Goal: Information Seeking & Learning: Learn about a topic

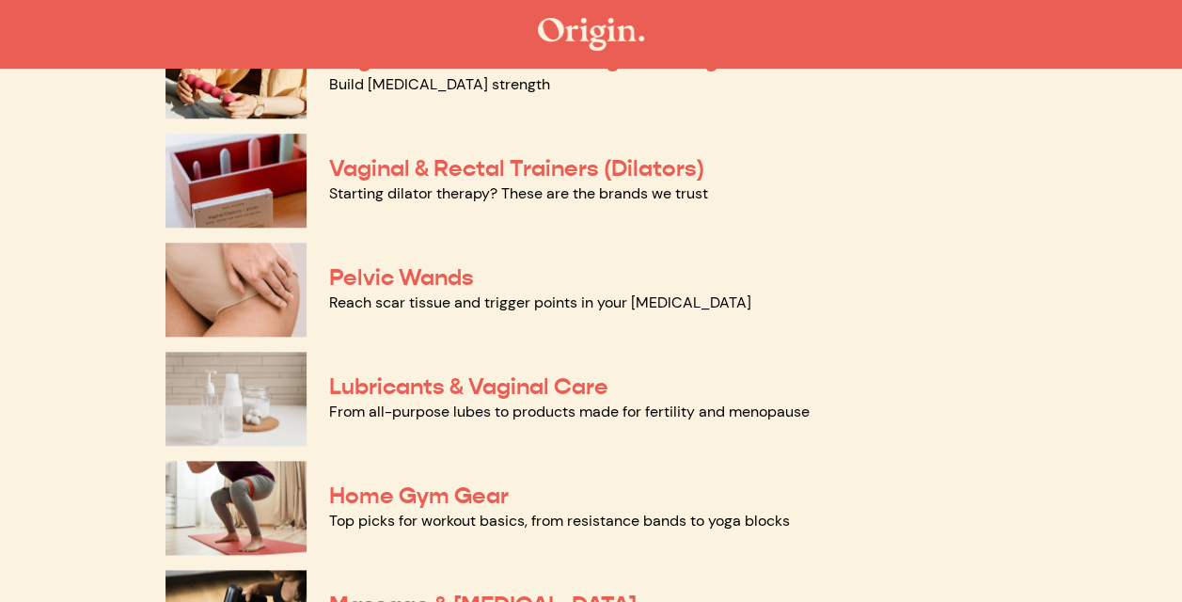
scroll to position [789, 0]
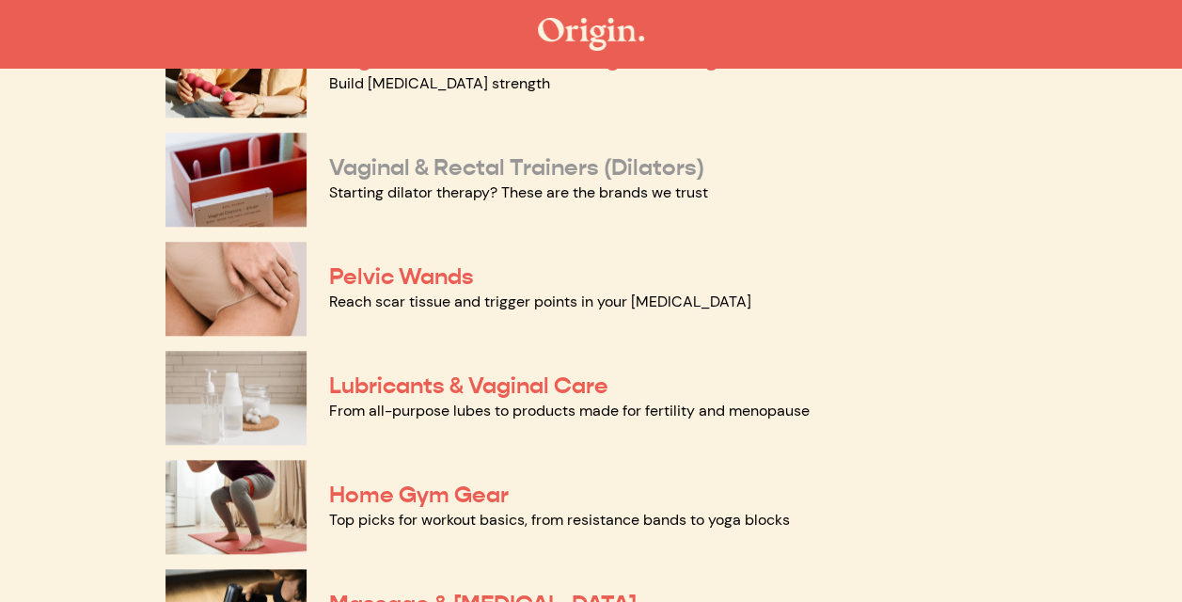
click at [507, 164] on link "Vaginal & Rectal Trainers (Dilators)" at bounding box center [516, 167] width 375 height 28
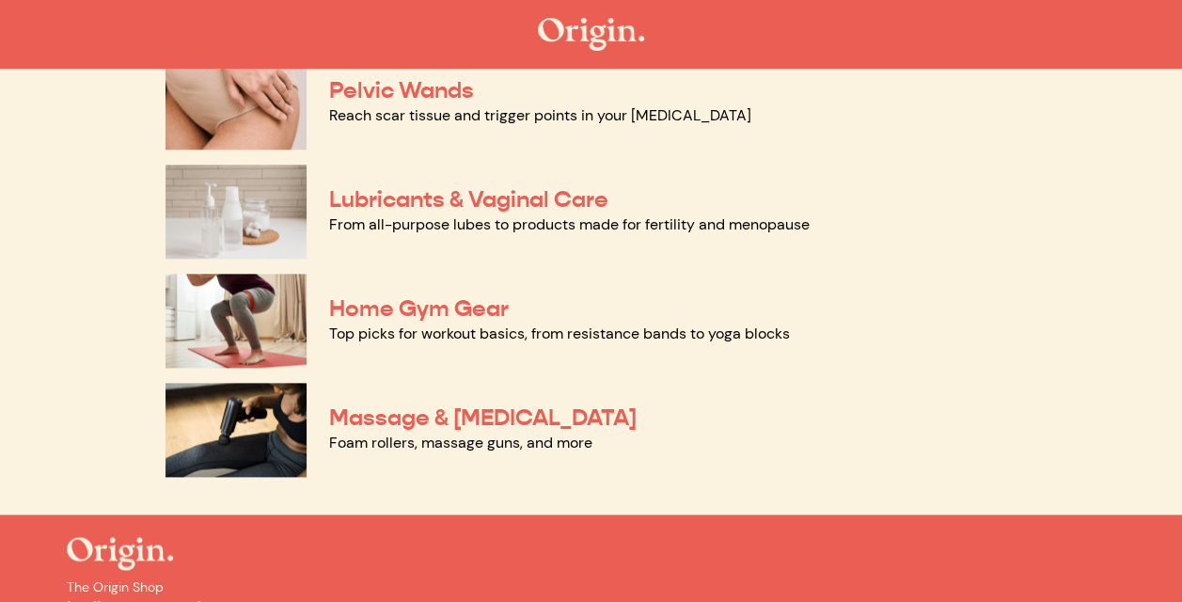
scroll to position [985, 0]
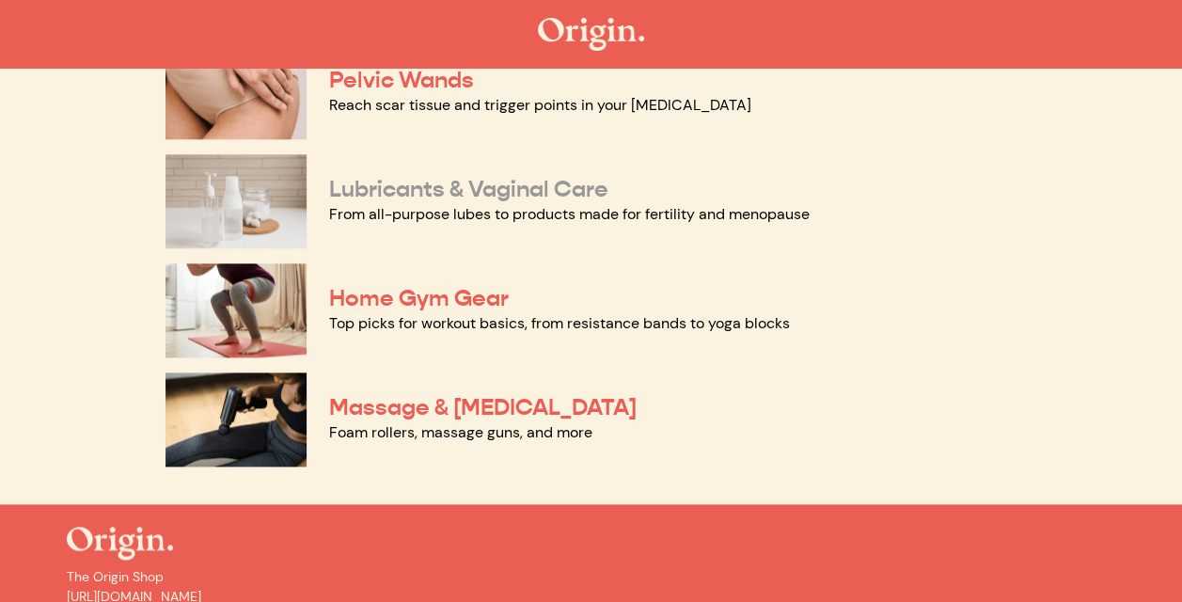
click at [393, 190] on link "Lubricants & Vaginal Care" at bounding box center [468, 189] width 279 height 28
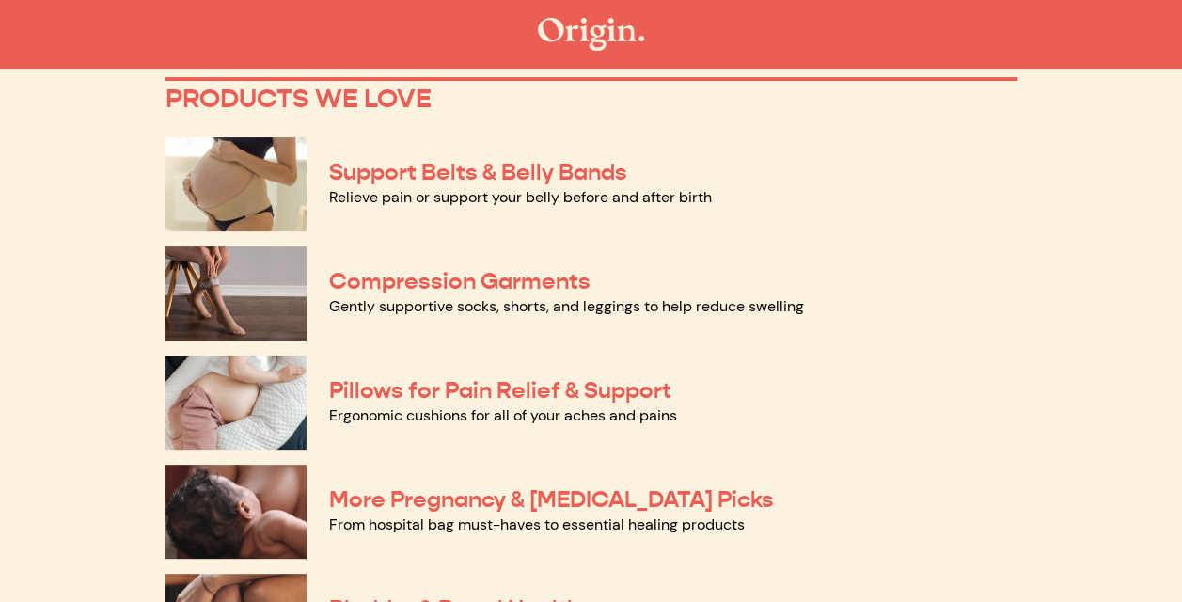
scroll to position [0, 0]
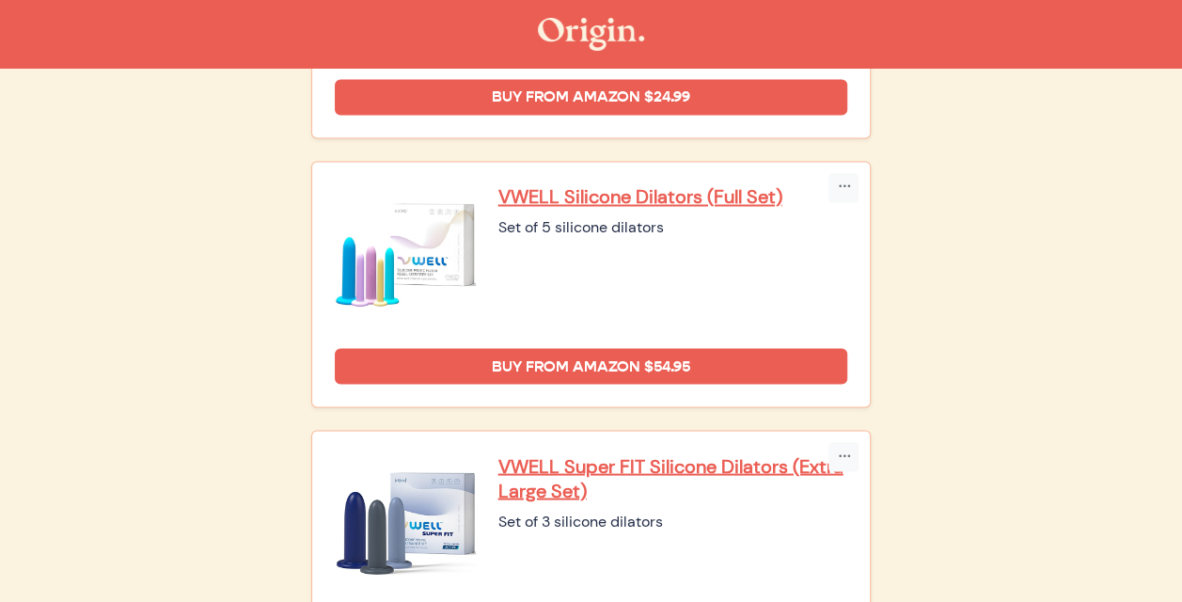
scroll to position [1503, 0]
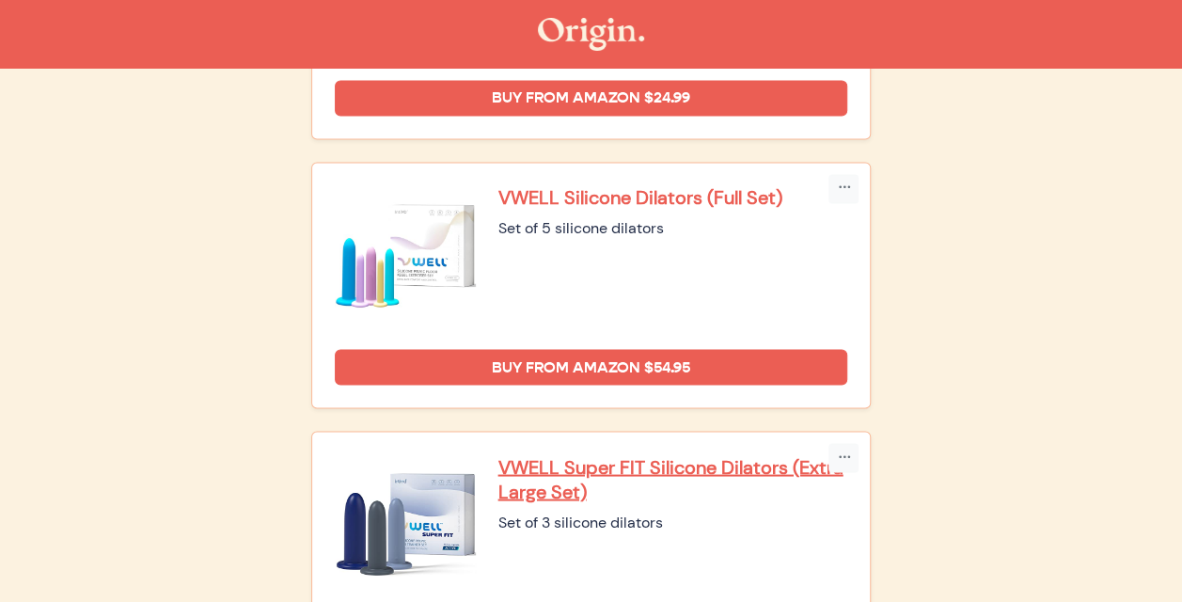
click at [521, 188] on p "VWELL Silicone Dilators (Full Set)" at bounding box center [673, 197] width 350 height 24
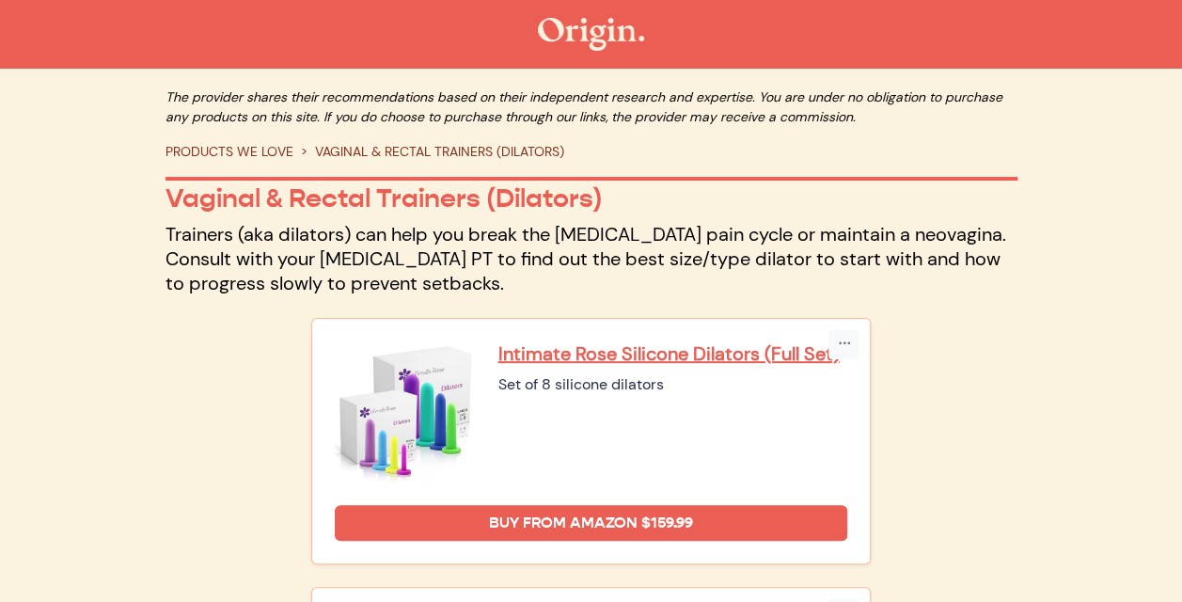
scroll to position [0, 0]
